Goal: Communication & Community: Ask a question

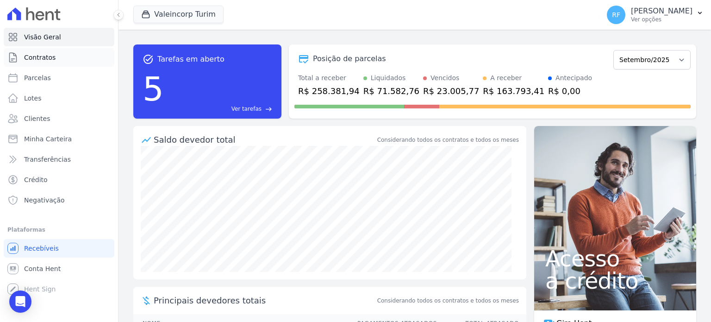
click at [30, 63] on link "Contratos" at bounding box center [59, 57] width 111 height 19
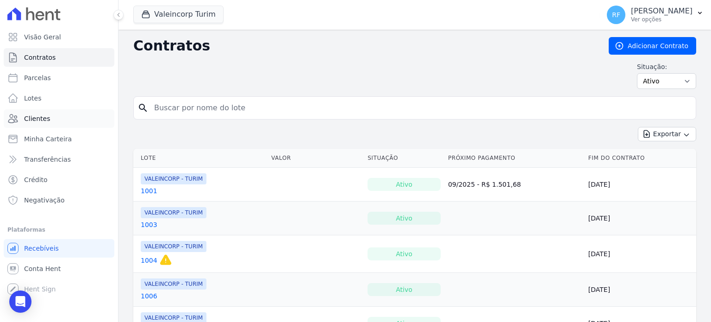
click at [37, 112] on link "Clientes" at bounding box center [59, 118] width 111 height 19
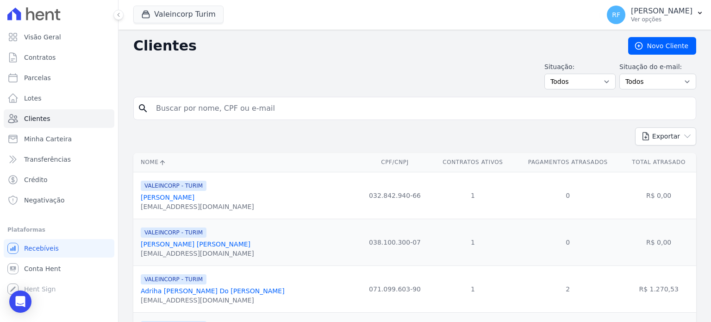
click at [222, 104] on input "search" at bounding box center [420, 108] width 541 height 19
type input "[PERSON_NAME]"
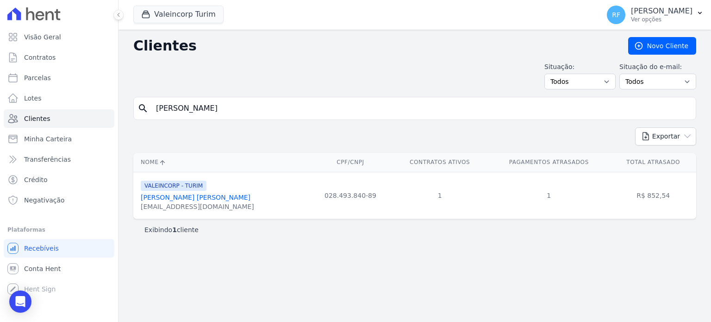
click at [161, 198] on link "[PERSON_NAME] [PERSON_NAME]" at bounding box center [196, 196] width 110 height 7
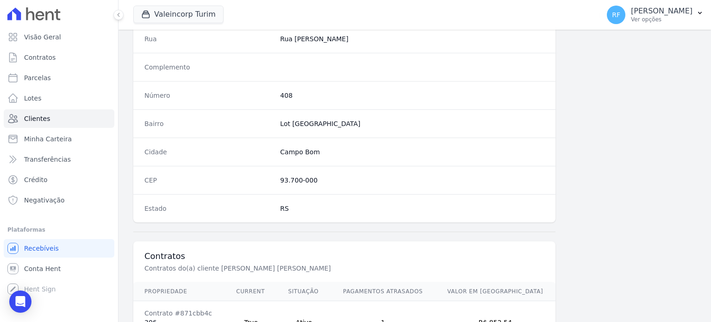
scroll to position [541, 0]
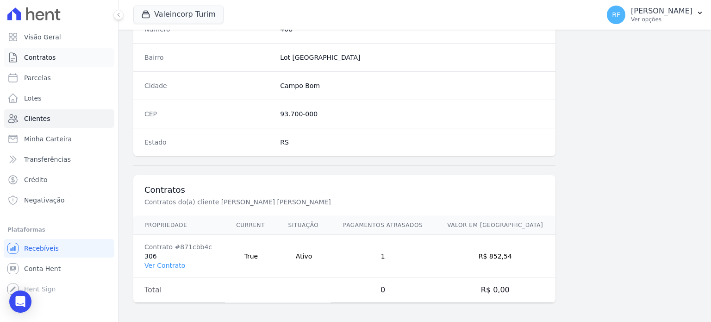
click at [41, 60] on span "Contratos" at bounding box center [39, 57] width 31 height 9
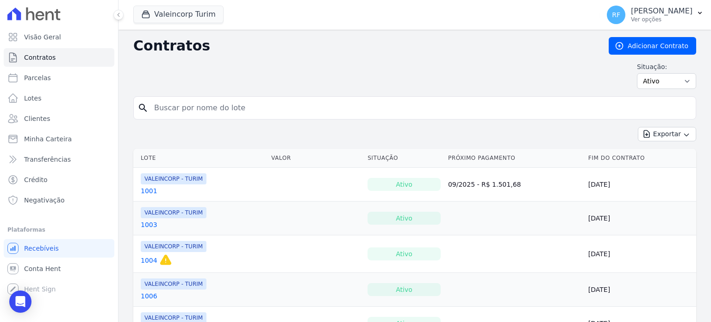
click at [181, 105] on input "search" at bounding box center [420, 108] width 543 height 19
type input "306"
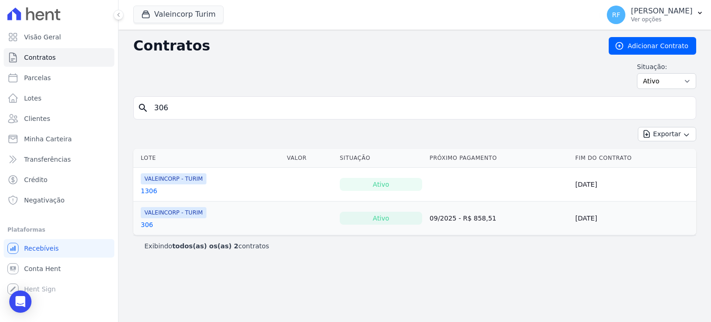
click at [146, 222] on link "306" at bounding box center [147, 224] width 12 height 9
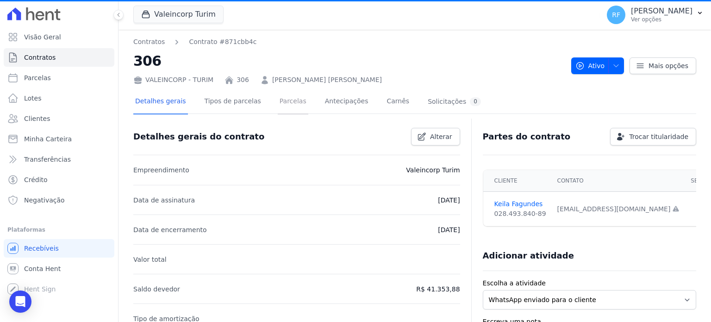
click at [278, 103] on link "Parcelas" at bounding box center [293, 102] width 31 height 25
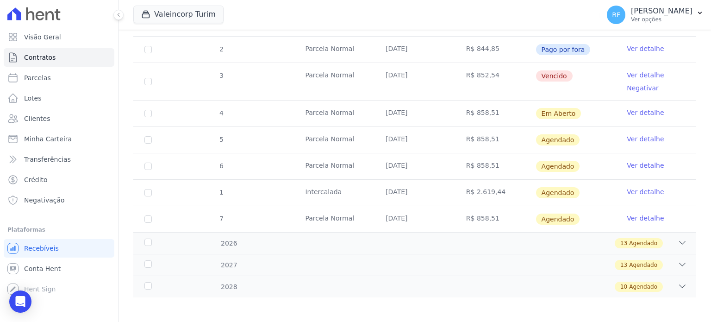
scroll to position [186, 0]
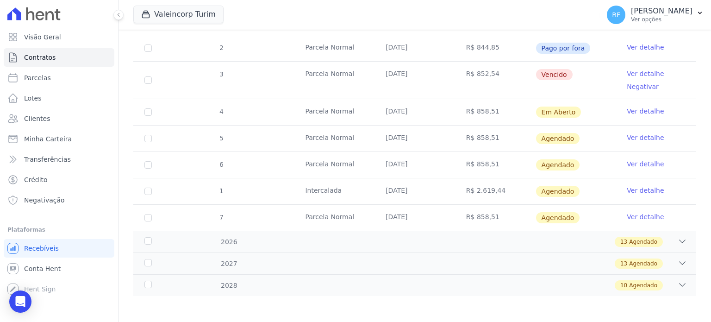
click at [385, 138] on td "[DATE]" at bounding box center [414, 138] width 81 height 26
click at [391, 135] on td "[DATE]" at bounding box center [414, 138] width 81 height 26
click at [628, 135] on link "Ver detalhe" at bounding box center [645, 137] width 37 height 9
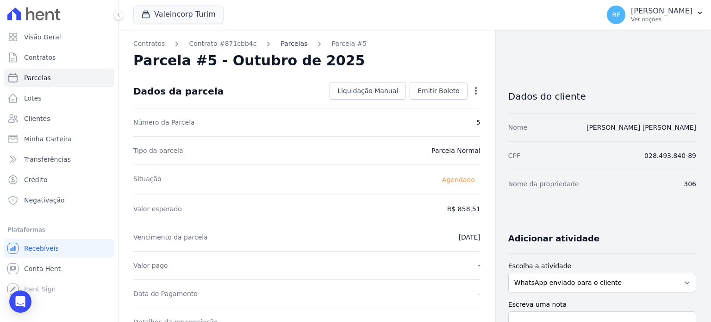
click at [284, 43] on link "Parcelas" at bounding box center [293, 44] width 27 height 10
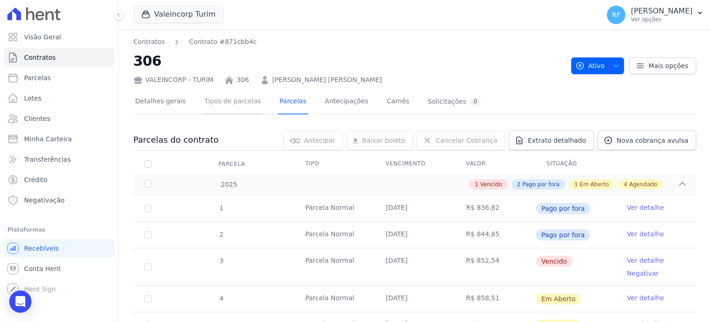
click at [233, 102] on link "Tipos de parcelas" at bounding box center [233, 102] width 60 height 25
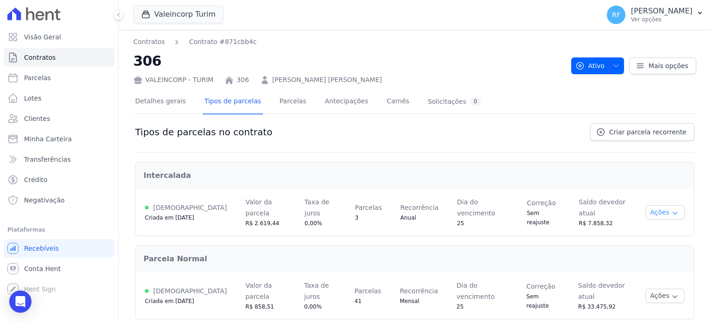
click at [671, 209] on icon "button" at bounding box center [674, 212] width 7 height 7
click at [657, 241] on span "Alterar vencimento" at bounding box center [644, 243] width 71 height 11
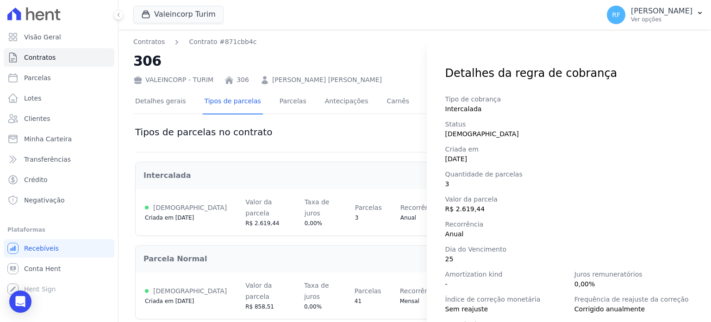
click at [363, 124] on div "Detalhes da regra de cobrança Tipo de cobrança Intercalada Status [DEMOGRAPHIC_…" at bounding box center [355, 161] width 711 height 322
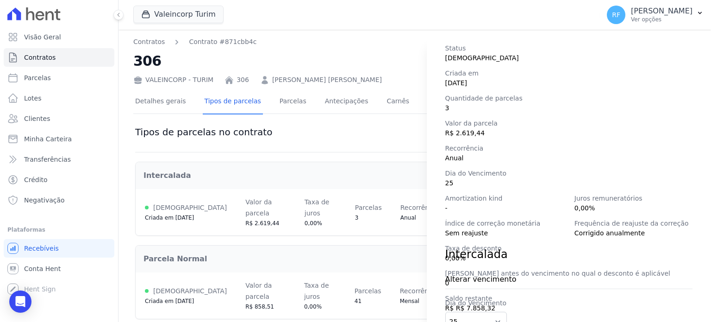
scroll to position [130, 0]
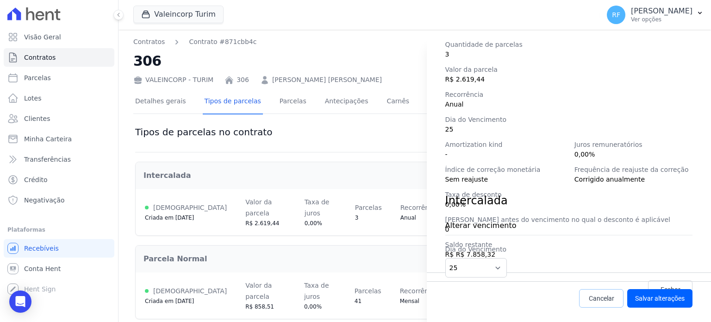
click at [592, 299] on span "Cancelar" at bounding box center [601, 297] width 25 height 9
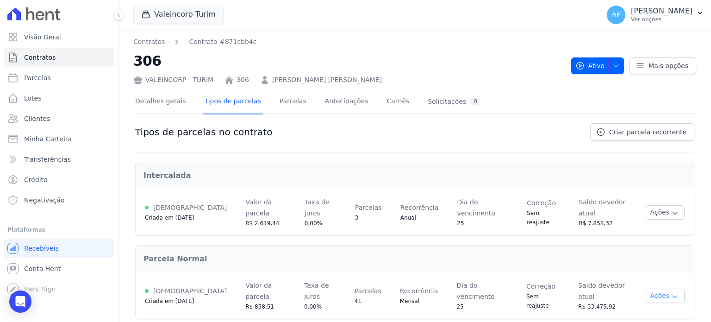
click at [662, 288] on button "Ações" at bounding box center [665, 295] width 39 height 14
click at [638, 307] on span "Ver detalhes" at bounding box center [644, 312] width 71 height 11
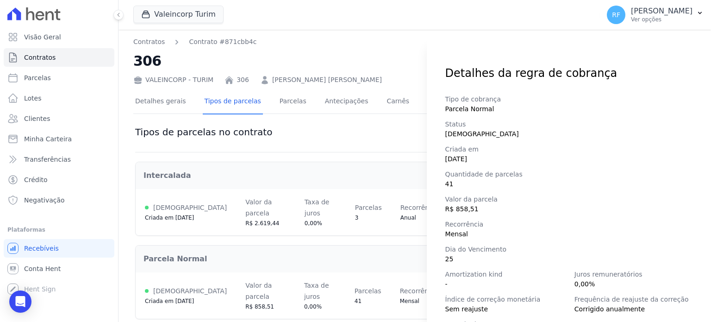
click at [396, 115] on div "Detalhes da regra de cobrança Tipo de cobrança Parcela Normal Status [DEMOGRAPH…" at bounding box center [355, 161] width 711 height 322
click at [517, 88] on div "Tipo de cobrança Parcela Normal Status [DEMOGRAPHIC_DATA] Criada em [DATE] Quan…" at bounding box center [569, 241] width 284 height 320
click at [420, 137] on div "Detalhes da regra de cobrança Tipo de cobrança Parcela Normal Status [DEMOGRAPH…" at bounding box center [355, 161] width 711 height 322
click at [409, 139] on div "Detalhes da regra de cobrança Tipo de cobrança Parcela Normal Status [DEMOGRAPH…" at bounding box center [355, 161] width 711 height 322
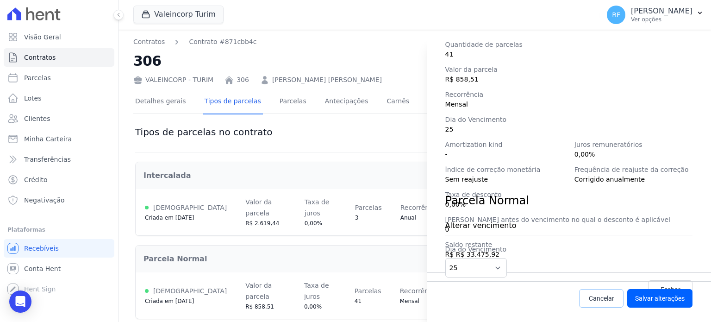
click at [591, 290] on link "Cancelar" at bounding box center [601, 298] width 44 height 19
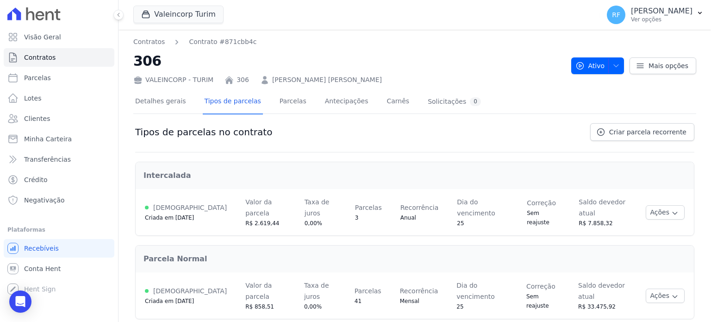
click at [591, 299] on div "Intercalada Ativa Criada em [DATE] Valor da parcela R$ 2.619,44 Taxa [PERSON_NA…" at bounding box center [414, 239] width 559 height 174
click at [653, 288] on button "Ações" at bounding box center [665, 295] width 39 height 14
click at [637, 321] on span "Alterar vencimento" at bounding box center [644, 327] width 71 height 11
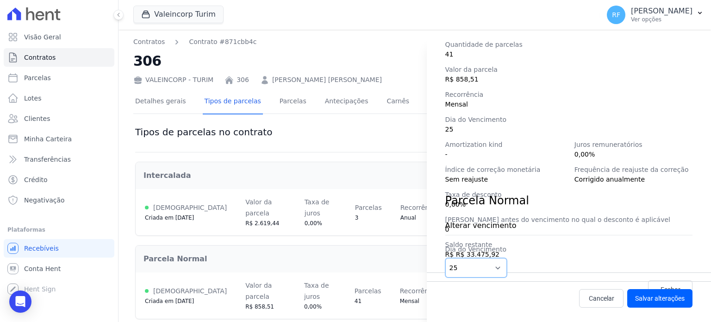
click at [499, 268] on select "1 2 3 4 5 6 7 8 9 10 11 12 13 14 15 16 17 18 19 20 21 22 23 24 25 26 27 28 29 3…" at bounding box center [476, 267] width 62 height 19
select select "30"
click at [445, 258] on select "1 2 3 4 5 6 7 8 9 10 11 12 13 14 15 16 17 18 19 20 21 22 23 24 25 26 27 28 29 3…" at bounding box center [476, 267] width 62 height 19
click at [645, 296] on button "Salvar alterações" at bounding box center [659, 298] width 65 height 19
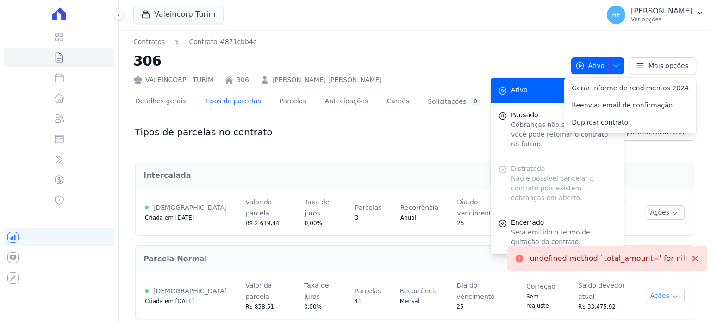
click at [655, 288] on button "Ações" at bounding box center [665, 295] width 39 height 14
click at [642, 321] on span "Alterar vencimento" at bounding box center [644, 327] width 71 height 11
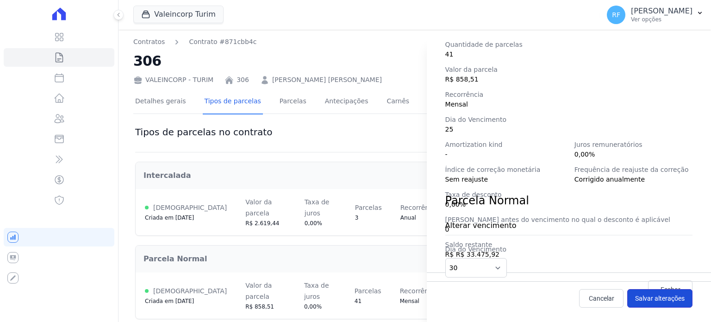
click at [653, 297] on button "Salvar alterações" at bounding box center [659, 298] width 65 height 19
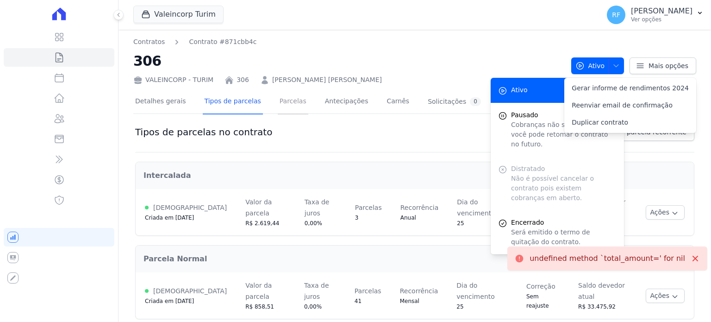
click at [278, 98] on link "Parcelas" at bounding box center [293, 102] width 31 height 25
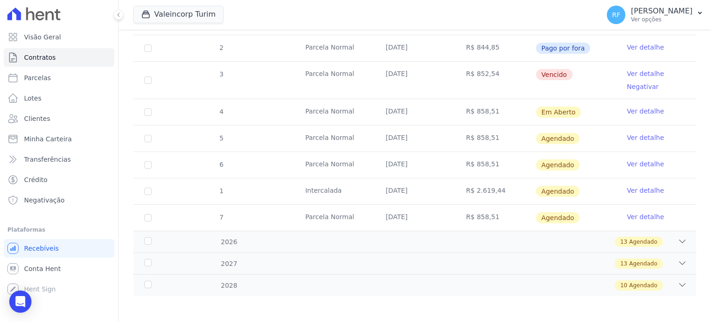
scroll to position [1, 0]
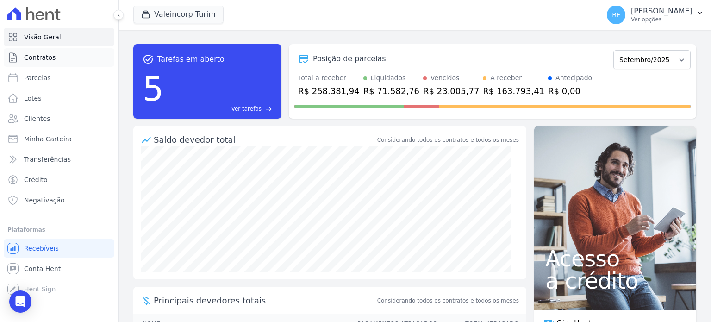
click at [31, 54] on span "Contratos" at bounding box center [39, 57] width 31 height 9
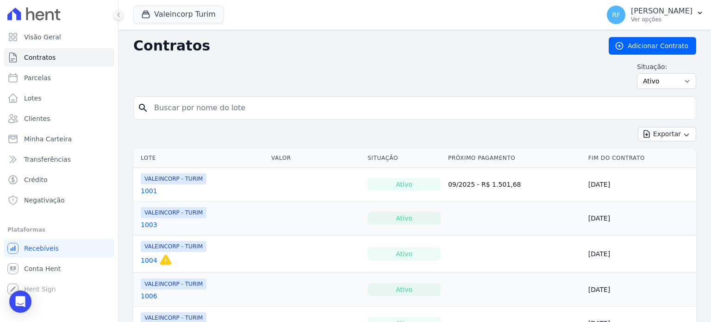
click at [178, 103] on input "search" at bounding box center [420, 108] width 543 height 19
type input "306"
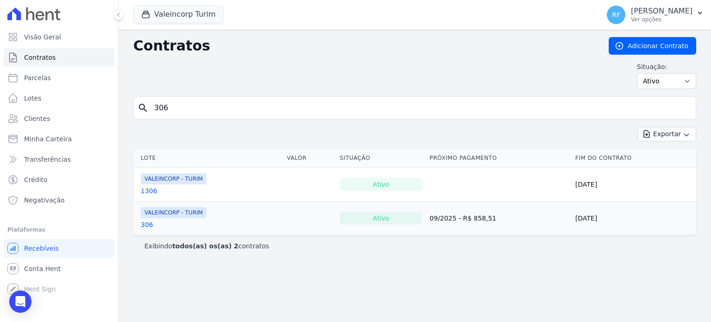
click at [146, 225] on link "306" at bounding box center [147, 224] width 12 height 9
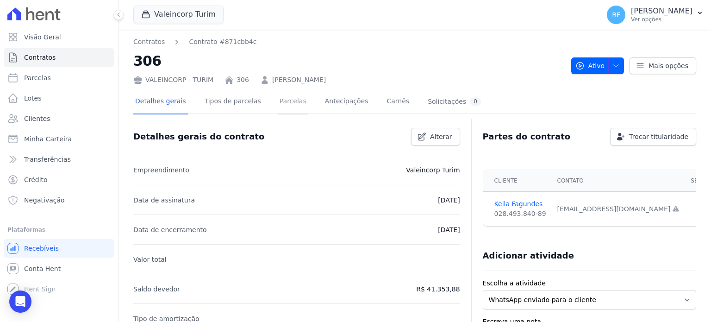
click at [278, 98] on link "Parcelas" at bounding box center [293, 102] width 31 height 25
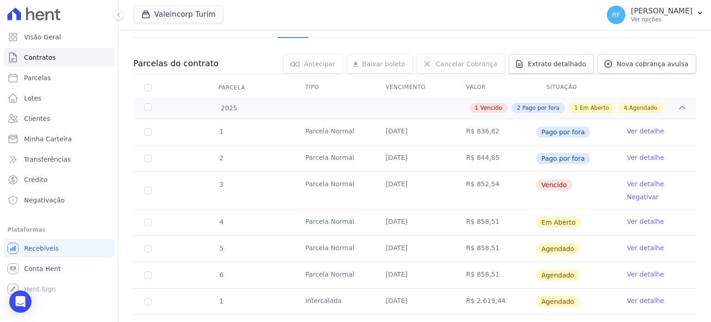
scroll to position [1, 0]
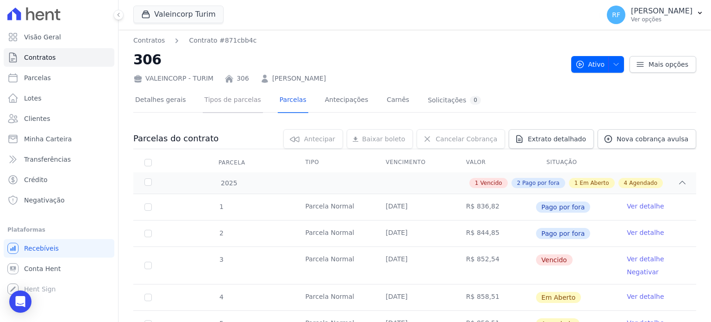
click at [237, 97] on link "Tipos de parcelas" at bounding box center [233, 100] width 60 height 25
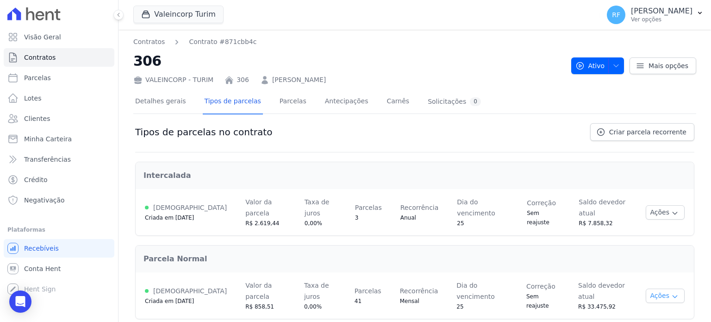
click at [666, 288] on button "Ações" at bounding box center [665, 295] width 39 height 14
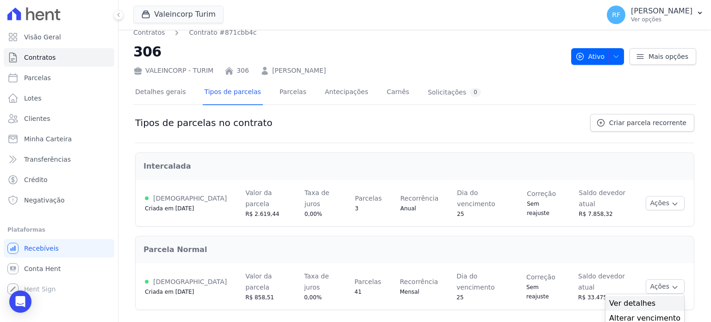
scroll to position [12, 0]
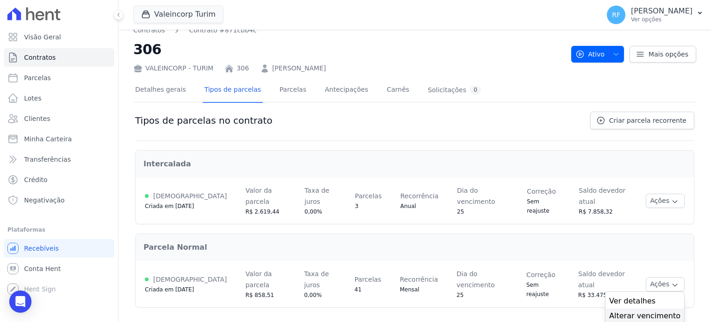
click at [650, 308] on div "Alterar vencimento" at bounding box center [644, 315] width 79 height 15
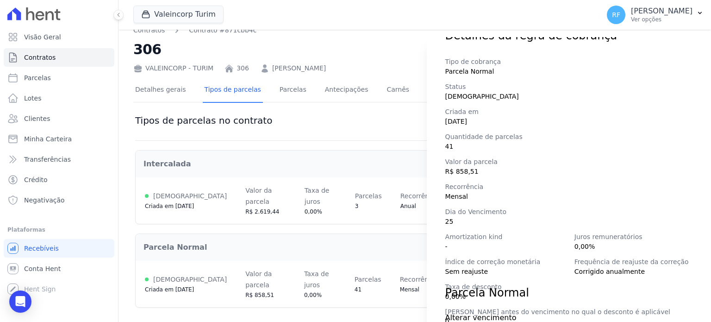
scroll to position [130, 0]
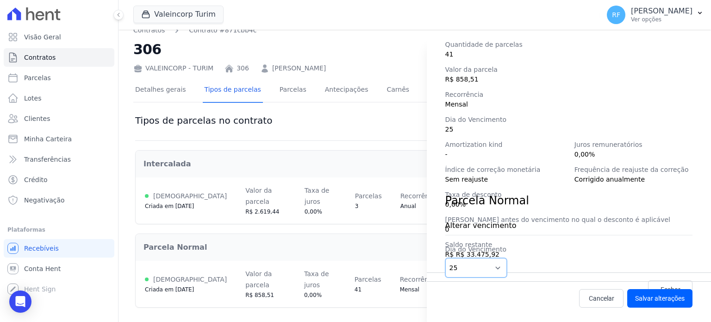
click at [495, 264] on select "1 2 3 4 5 6 7 8 9 10 11 12 13 14 15 16 17 18 19 20 21 22 23 24 25 26 27 28 29 3…" at bounding box center [476, 267] width 62 height 19
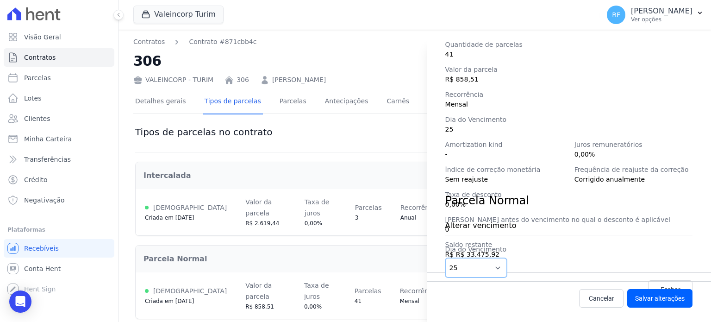
select select "30"
click at [445, 258] on select "1 2 3 4 5 6 7 8 9 10 11 12 13 14 15 16 17 18 19 20 21 22 23 24 25 26 27 28 29 3…" at bounding box center [476, 267] width 62 height 19
click at [639, 298] on button "Salvar alterações" at bounding box center [659, 298] width 65 height 19
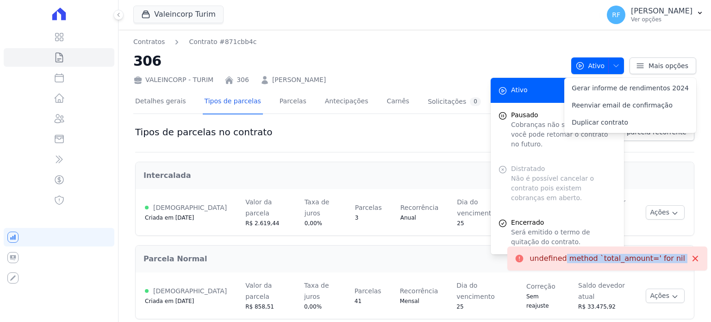
drag, startPoint x: 535, startPoint y: 246, endPoint x: 710, endPoint y: 246, distance: 175.4
click at [710, 246] on div "Contratos Contrato #871cbb4c 306 VALEINCORP - TURIM 306 Keila Fabiane Fagundes …" at bounding box center [414, 182] width 592 height 304
click at [490, 253] on h2 "Parcela Normal" at bounding box center [414, 258] width 542 height 11
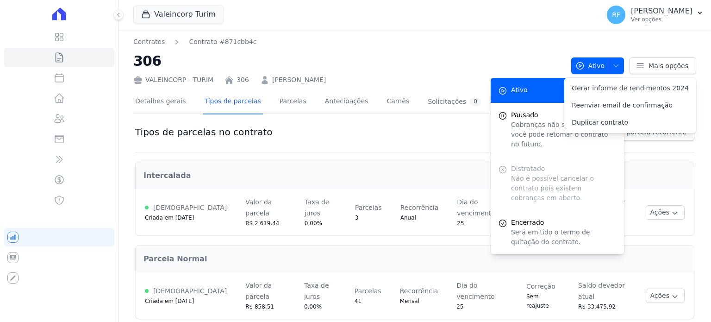
click at [49, 12] on icon at bounding box center [59, 13] width 111 height 13
click at [53, 14] on icon at bounding box center [58, 13] width 13 height 12
click at [10, 278] on p "Você não possui Hent Sign ativado. Para saber mais, fale com a equipe Hent." at bounding box center [61, 287] width 103 height 29
click at [62, 42] on icon at bounding box center [59, 36] width 11 height 11
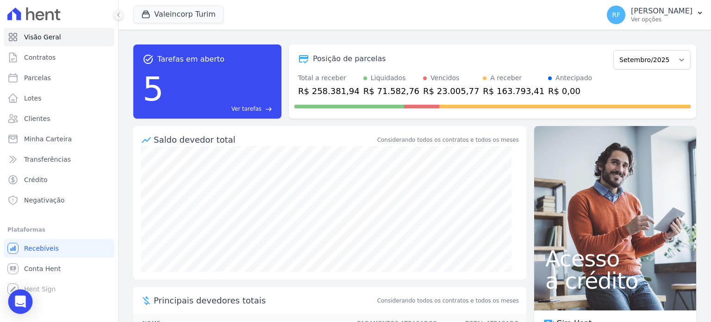
click at [10, 301] on div "Open Intercom Messenger" at bounding box center [20, 301] width 25 height 25
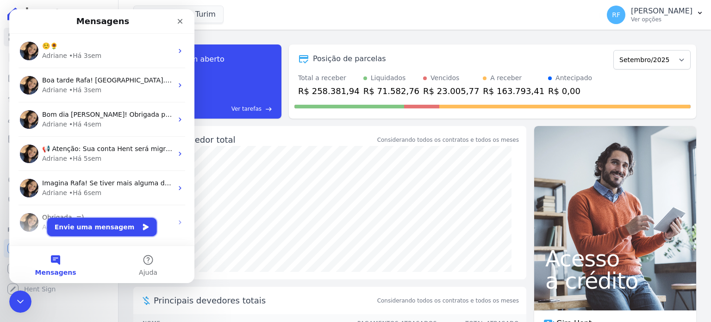
click at [90, 229] on button "Envie uma mensagem" at bounding box center [102, 227] width 110 height 19
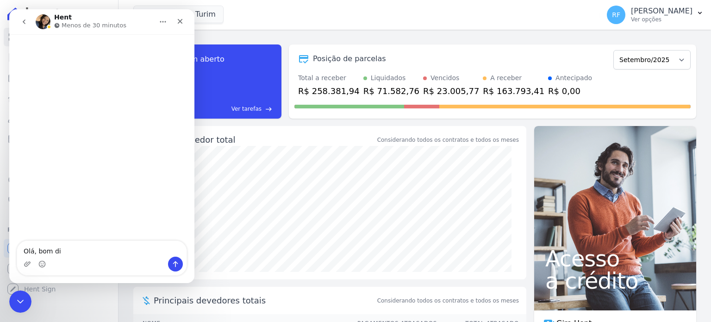
type textarea "Olá, bom dia"
type textarea "preciso"
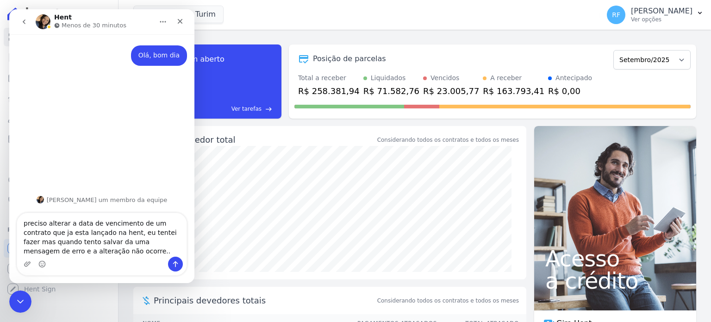
type textarea "preciso alterar a data de vencimento de um contrato que ja esta lançado na hent…"
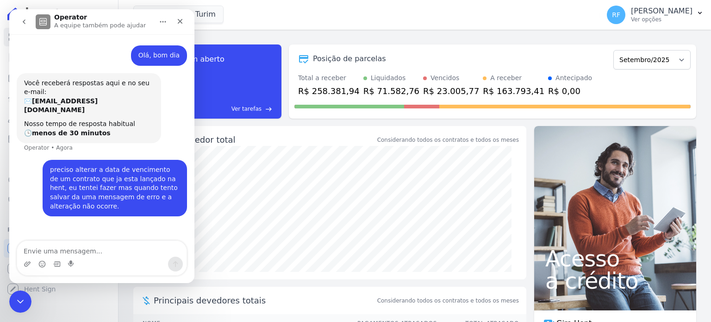
drag, startPoint x: 111, startPoint y: 259, endPoint x: 68, endPoint y: 214, distance: 61.9
click at [68, 214] on div "Olá, bom dia Rafaela • Há 1min Você receberá respostas aqui e no seu e-mail: ✉️…" at bounding box center [101, 137] width 185 height 207
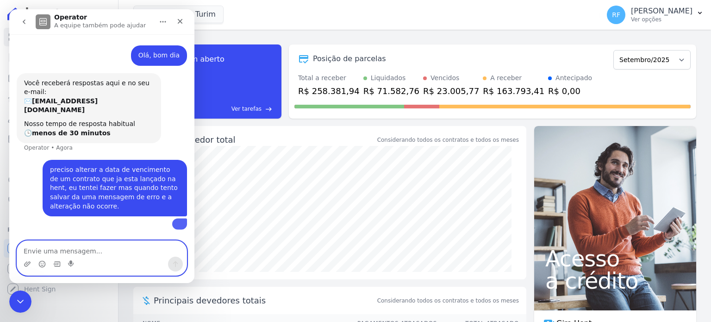
scroll to position [46, 0]
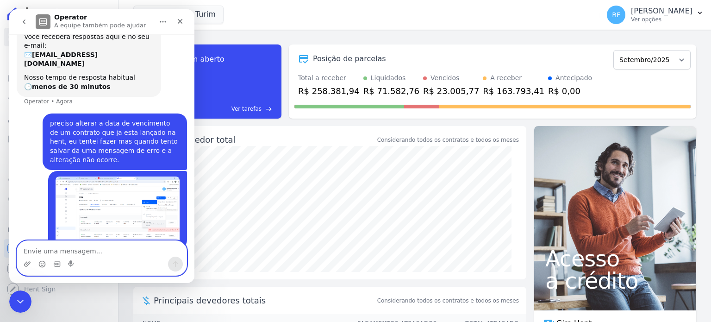
click at [285, 140] on div "Saldo devedor total" at bounding box center [265, 139] width 222 height 12
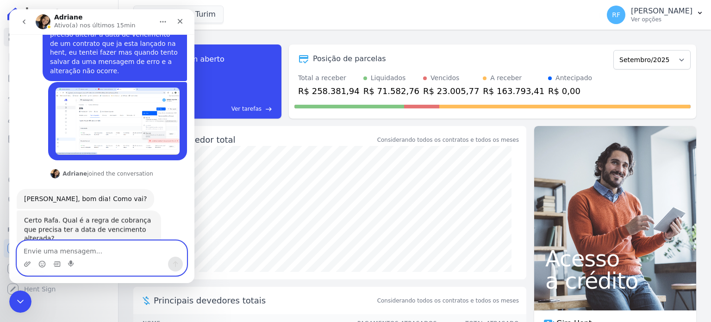
scroll to position [125, 0]
click at [80, 246] on textarea "Envie uma mensagem..." at bounding box center [101, 249] width 169 height 16
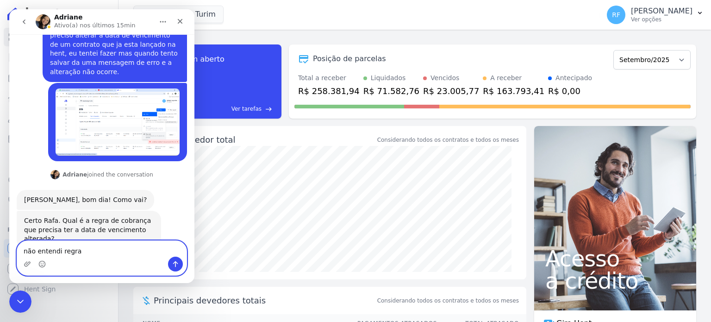
type textarea "não entendi regra?"
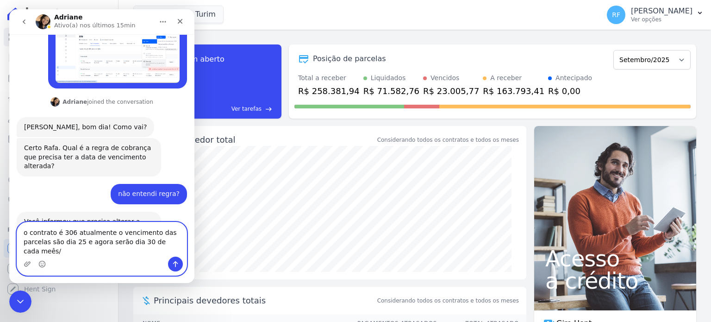
scroll to position [207, 0]
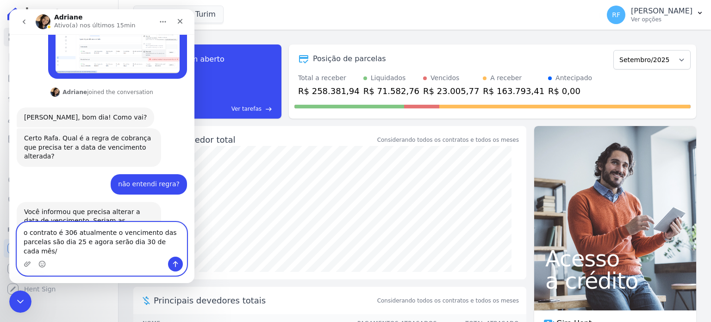
type textarea "o contrato é 306 atualmente o vencimento das parcelas são dia 25 e agora serão …"
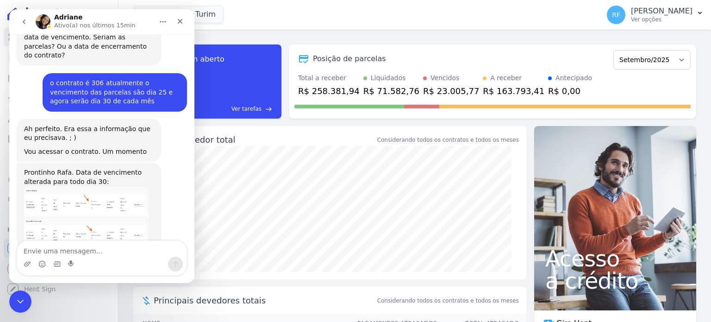
scroll to position [384, 0]
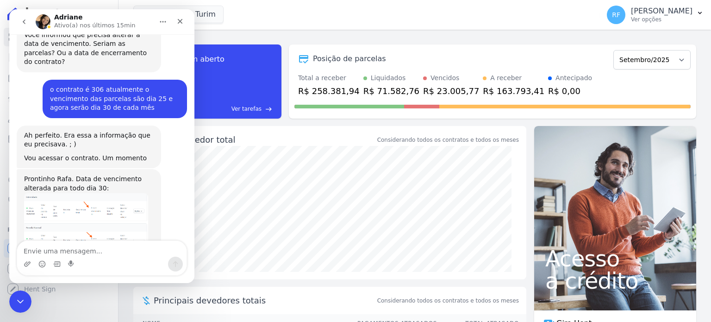
click at [107, 268] on div "Messenger da Intercom" at bounding box center [101, 263] width 169 height 15
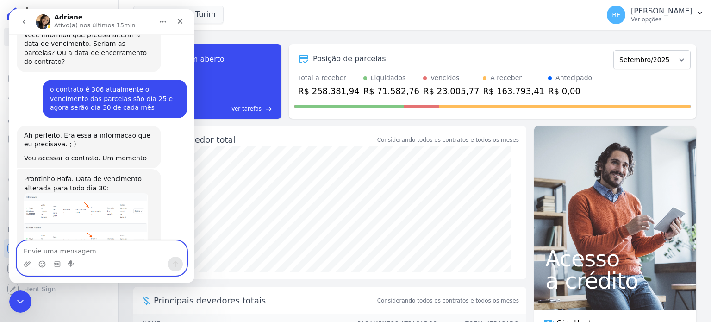
click at [86, 250] on textarea "Envie uma mensagem..." at bounding box center [101, 249] width 169 height 16
type textarea "obrigada!!"
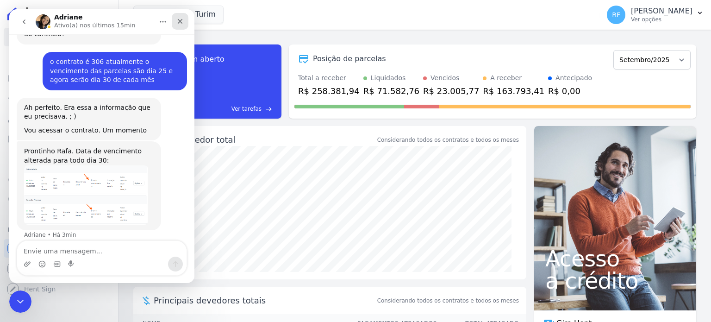
click at [179, 18] on icon "Fechar" at bounding box center [179, 21] width 7 height 7
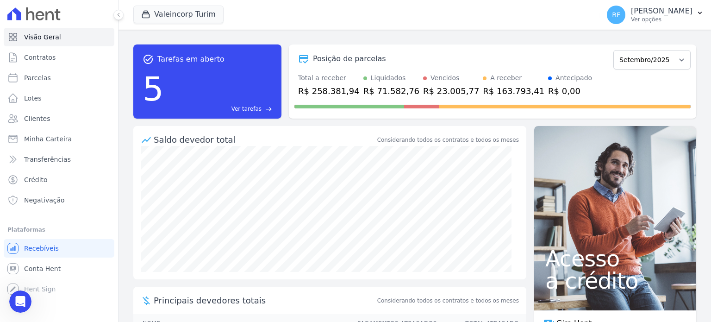
scroll to position [411, 0]
click at [674, 12] on p "[PERSON_NAME]" at bounding box center [662, 10] width 62 height 9
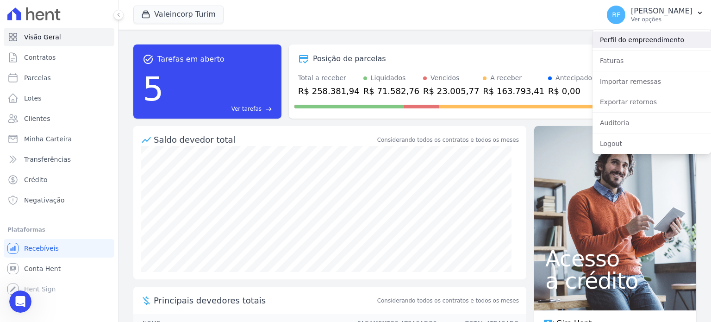
click at [631, 48] on link "Perfil do empreendimento" at bounding box center [651, 39] width 118 height 17
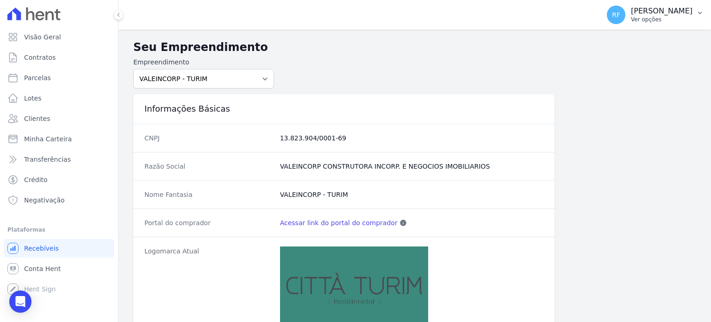
click at [619, 20] on span "RF" at bounding box center [616, 15] width 19 height 19
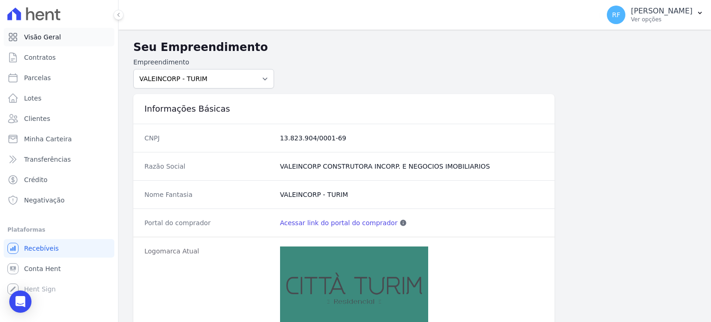
click at [39, 28] on link "Visão Geral" at bounding box center [59, 37] width 111 height 19
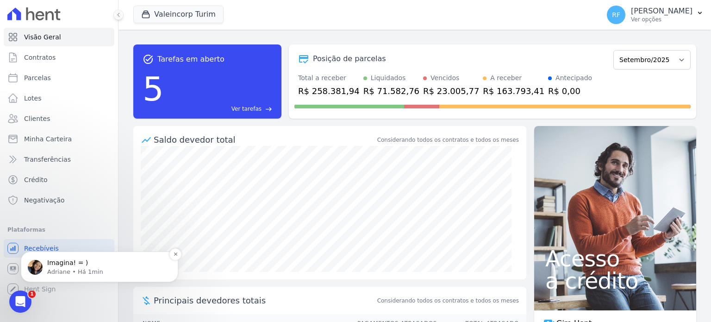
click at [89, 270] on p "Adriane • Há 1min" at bounding box center [106, 271] width 119 height 8
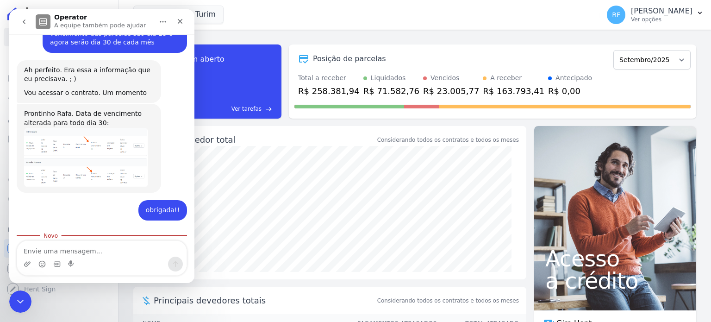
scroll to position [454, 0]
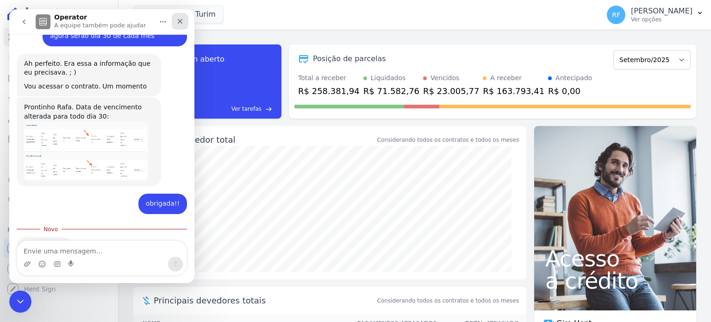
click at [183, 21] on icon "Fechar" at bounding box center [179, 21] width 7 height 7
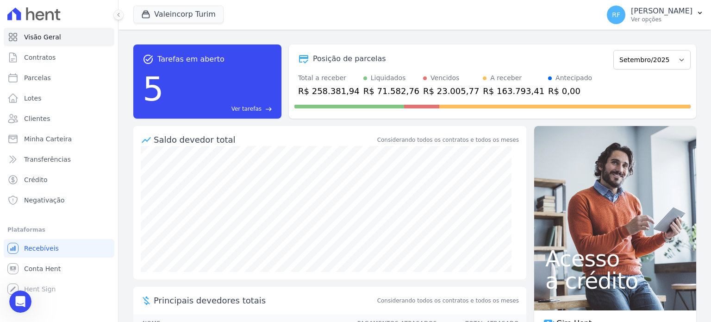
scroll to position [439, 0]
